Goal: Task Accomplishment & Management: Use online tool/utility

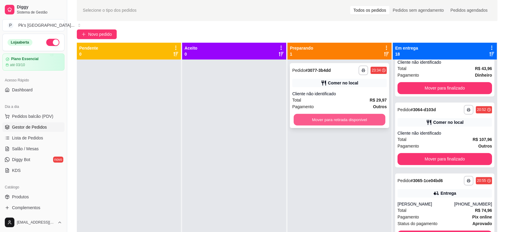
click at [315, 117] on button "Mover para retirada disponível" at bounding box center [340, 120] width 92 height 12
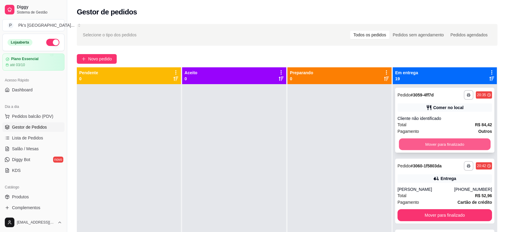
click at [444, 146] on button "Mover para finalizado" at bounding box center [445, 144] width 92 height 12
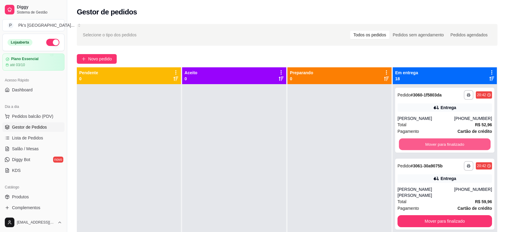
click at [444, 146] on button "Mover para finalizado" at bounding box center [445, 144] width 92 height 12
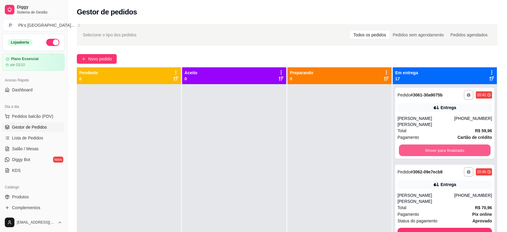
click at [444, 146] on button "Mover para finalizado" at bounding box center [445, 150] width 92 height 12
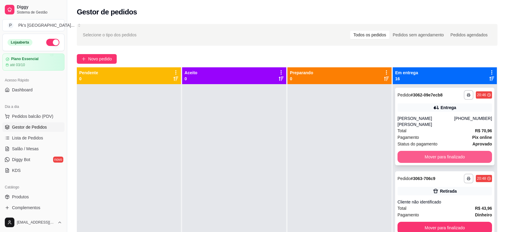
click at [446, 151] on button "Mover para finalizado" at bounding box center [444, 157] width 94 height 12
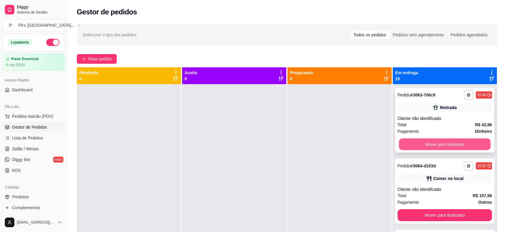
click at [447, 146] on button "Mover para finalizado" at bounding box center [445, 144] width 92 height 12
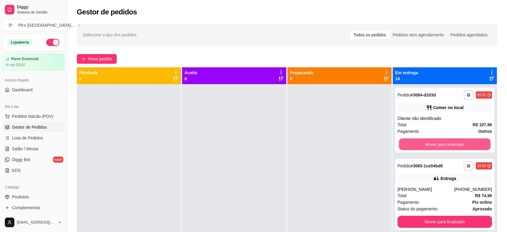
click at [447, 146] on button "Mover para finalizado" at bounding box center [445, 144] width 92 height 12
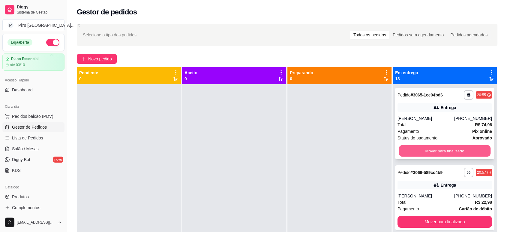
click at [447, 148] on button "Mover para finalizado" at bounding box center [445, 151] width 92 height 12
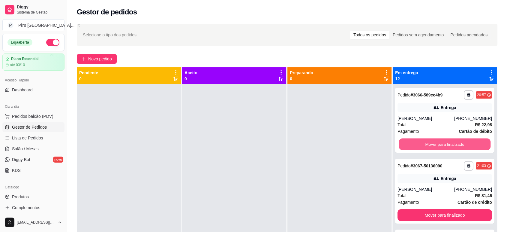
click at [447, 148] on button "Mover para finalizado" at bounding box center [445, 144] width 92 height 12
click at [447, 148] on button "Mover para finalizado" at bounding box center [444, 144] width 94 height 12
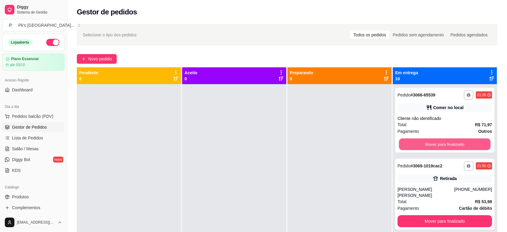
click at [447, 148] on button "Mover para finalizado" at bounding box center [445, 144] width 92 height 12
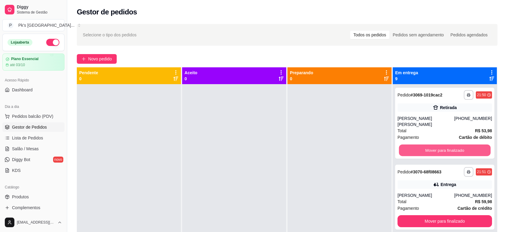
click at [447, 148] on button "Mover para finalizado" at bounding box center [445, 150] width 92 height 12
click at [447, 215] on button "Mover para finalizado" at bounding box center [444, 221] width 94 height 12
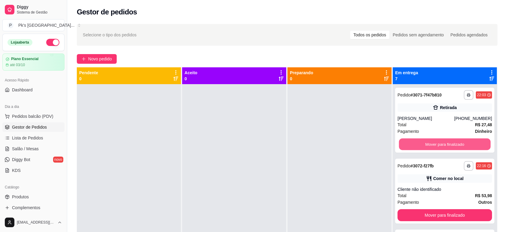
click at [447, 148] on button "Mover para finalizado" at bounding box center [445, 144] width 92 height 12
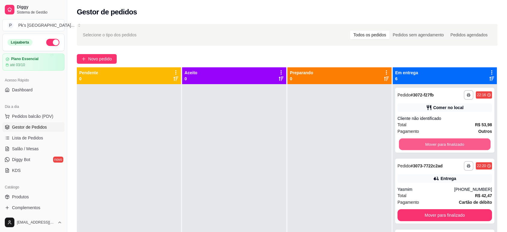
click at [447, 148] on button "Mover para finalizado" at bounding box center [445, 144] width 92 height 12
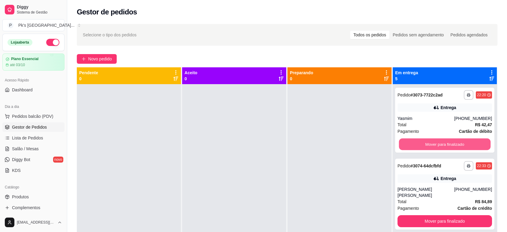
click at [447, 148] on button "Mover para finalizado" at bounding box center [445, 144] width 92 height 12
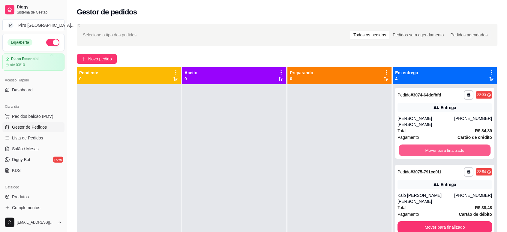
click at [447, 148] on button "Mover para finalizado" at bounding box center [445, 150] width 92 height 12
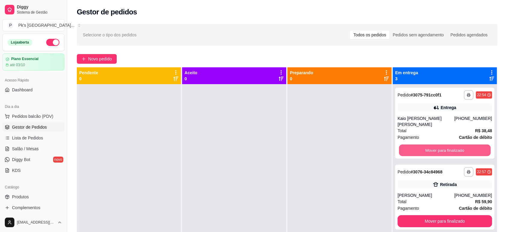
click at [447, 148] on button "Mover para finalizado" at bounding box center [445, 150] width 92 height 12
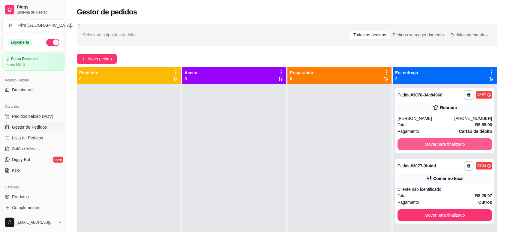
click at [447, 148] on button "Mover para finalizado" at bounding box center [444, 144] width 94 height 12
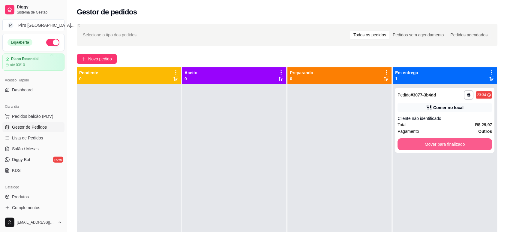
click at [447, 148] on button "Mover para finalizado" at bounding box center [444, 144] width 94 height 12
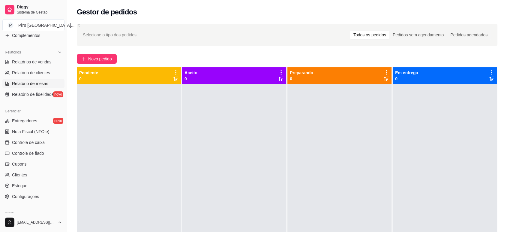
scroll to position [199, 0]
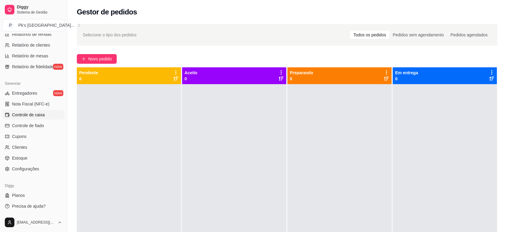
click at [43, 113] on span "Controle de caixa" at bounding box center [28, 115] width 33 height 6
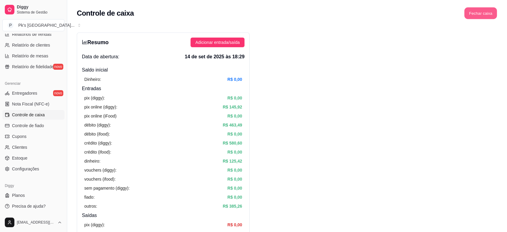
click at [477, 16] on button "Fechar caixa" at bounding box center [480, 13] width 33 height 12
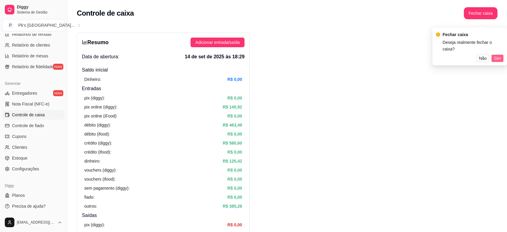
click at [498, 55] on span "Sim" at bounding box center [497, 58] width 7 height 7
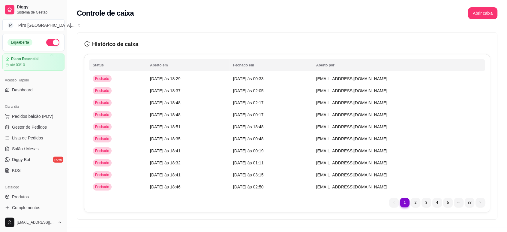
click at [50, 42] on button "button" at bounding box center [52, 42] width 13 height 7
